Goal: Use online tool/utility: Utilize a website feature to perform a specific function

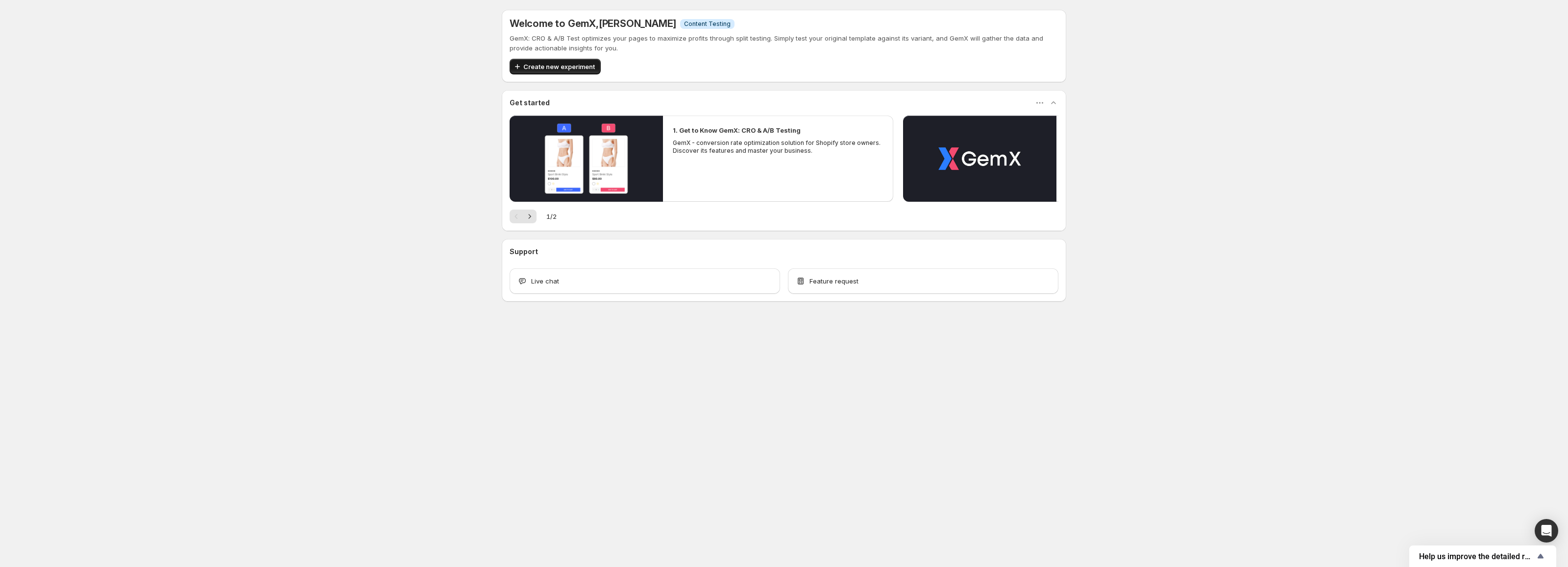
click at [549, 70] on span "Create new experiment" at bounding box center [559, 66] width 71 height 10
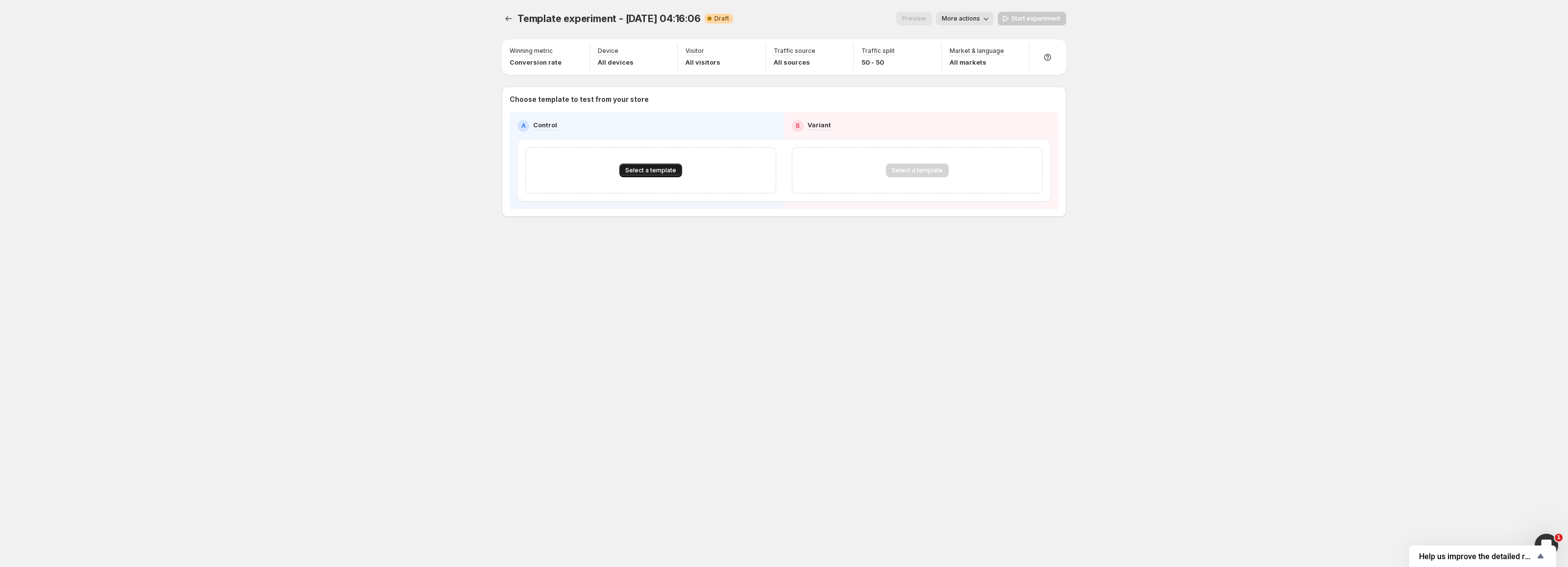
click at [644, 163] on button "Select a template" at bounding box center [651, 170] width 63 height 14
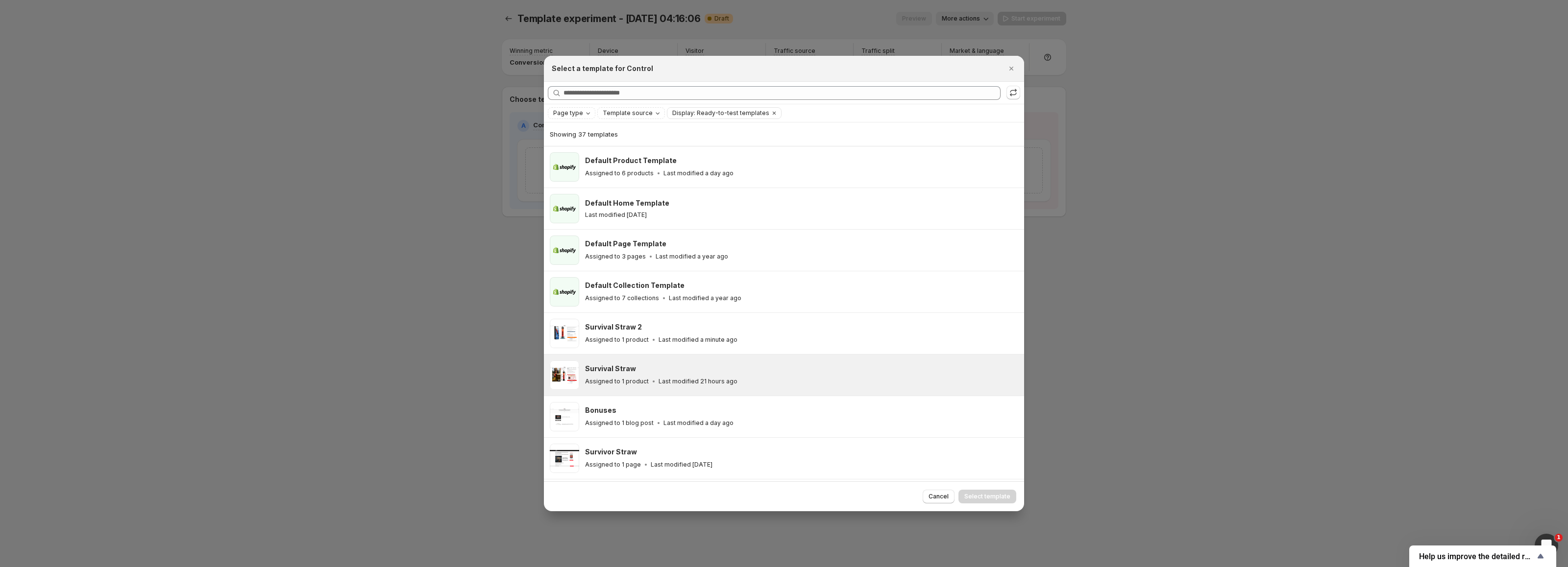
click at [633, 367] on h3 "Survival Straw" at bounding box center [610, 368] width 51 height 10
click at [1000, 493] on span "Select template" at bounding box center [987, 497] width 46 height 8
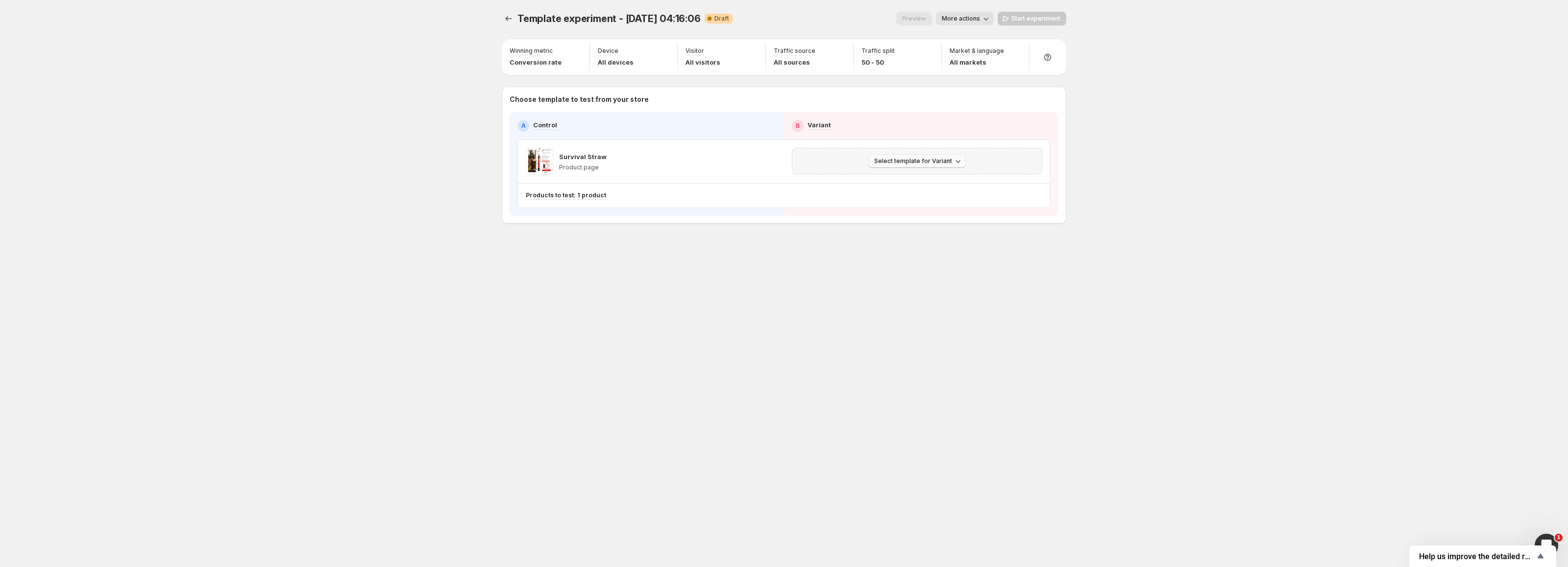
click at [888, 163] on span "Select template for Variant" at bounding box center [914, 161] width 78 height 8
click at [894, 179] on span "Select an existing template" at bounding box center [909, 181] width 83 height 8
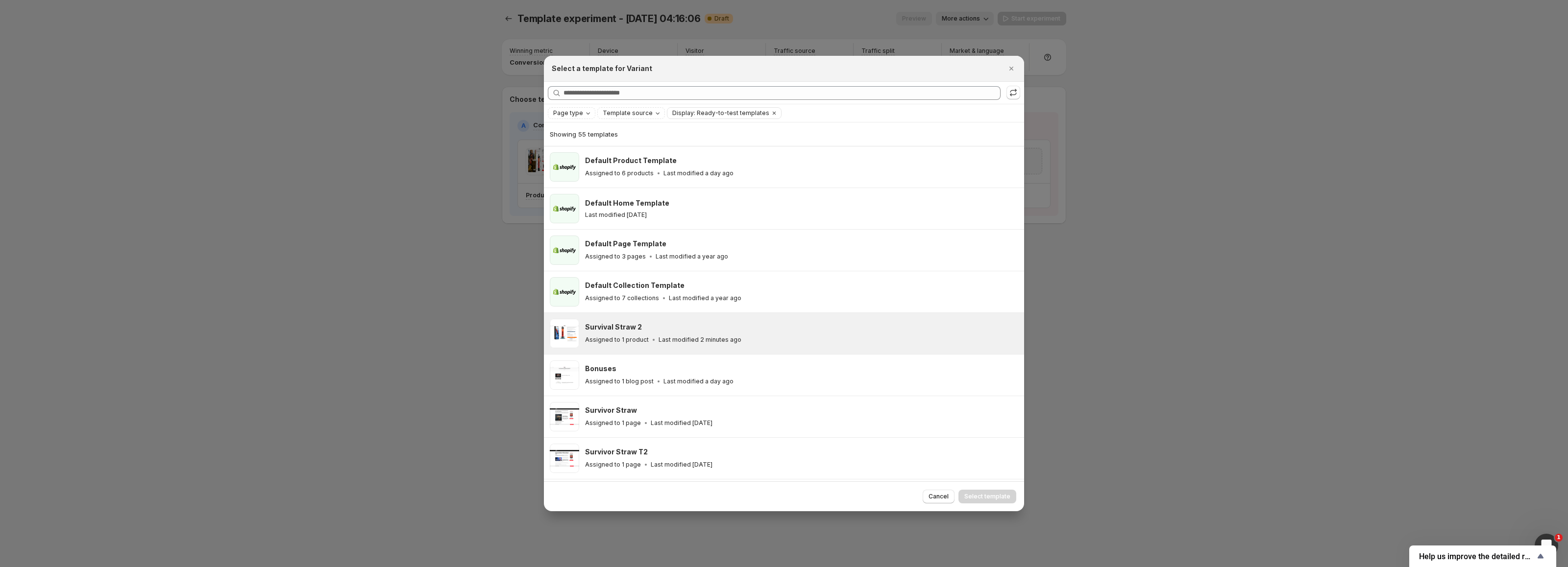
click at [740, 340] on div "Assigned to 1 product Last modified 2 minutes ago" at bounding box center [800, 339] width 430 height 10
click at [972, 495] on span "Select template" at bounding box center [987, 497] width 46 height 8
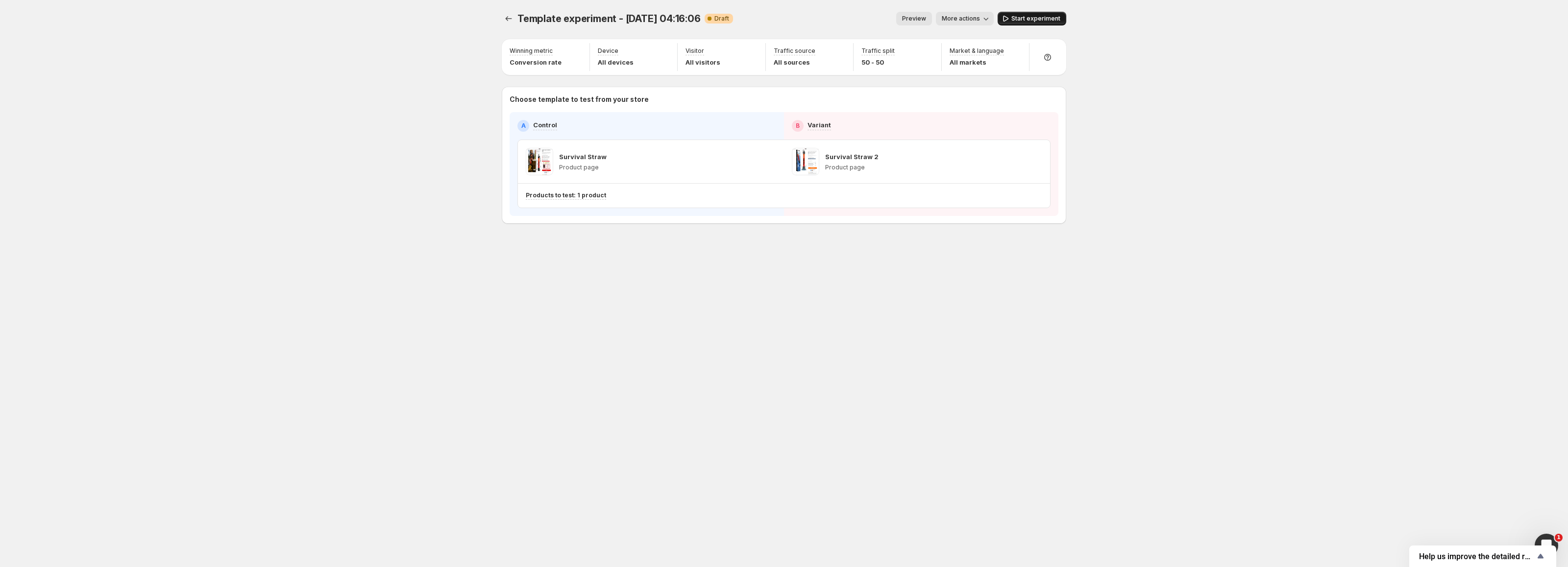
click at [1039, 14] on button "Start experiment" at bounding box center [1032, 19] width 69 height 14
click at [266, 187] on div "Template experiment - [DATE] 04:16:06. This page is ready Template experiment -…" at bounding box center [784, 284] width 1568 height 567
